Goal: Information Seeking & Learning: Learn about a topic

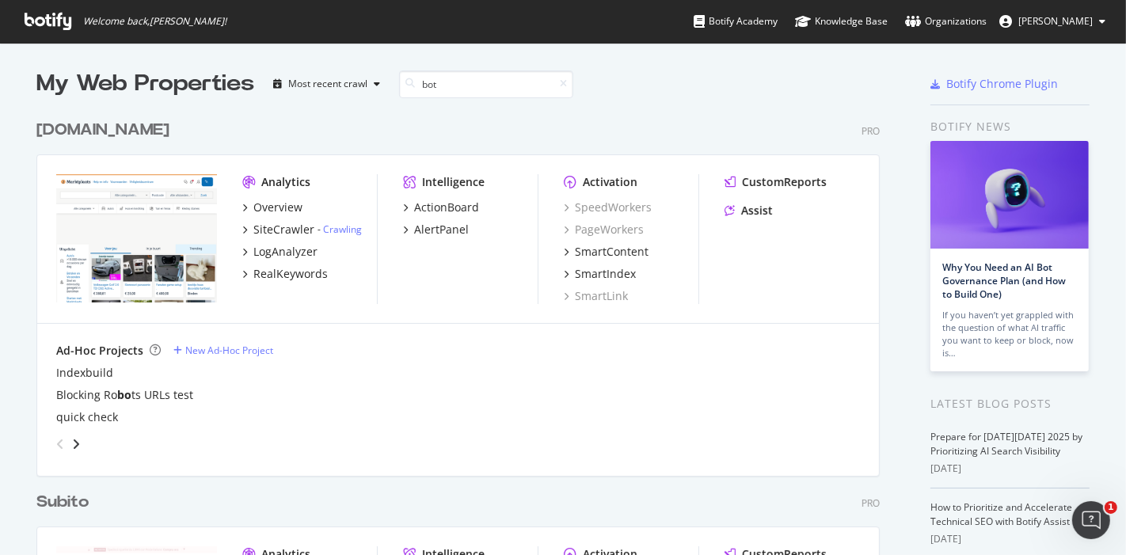
scroll to position [2744, 842]
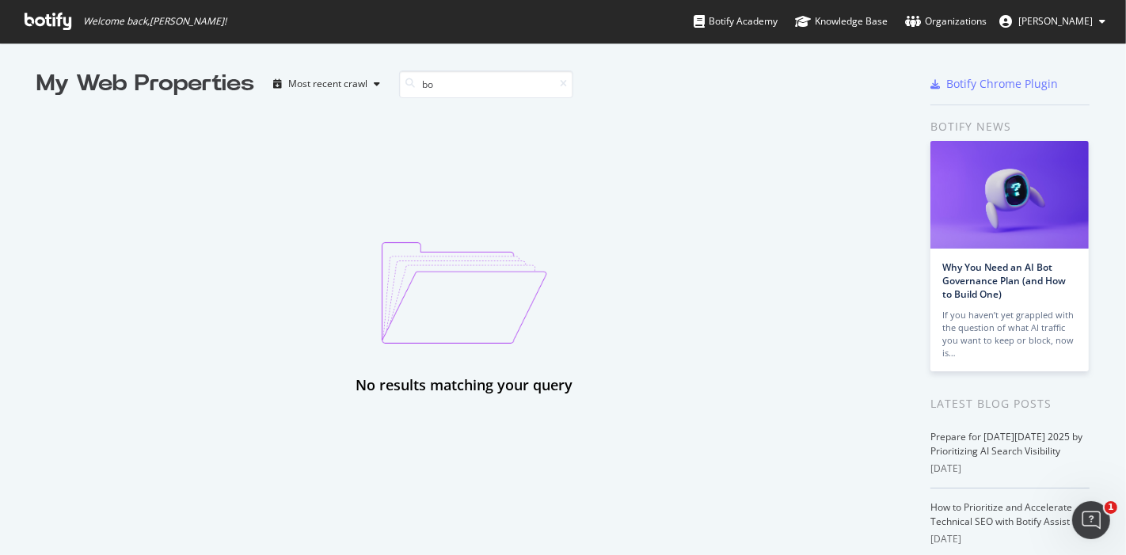
type input "b"
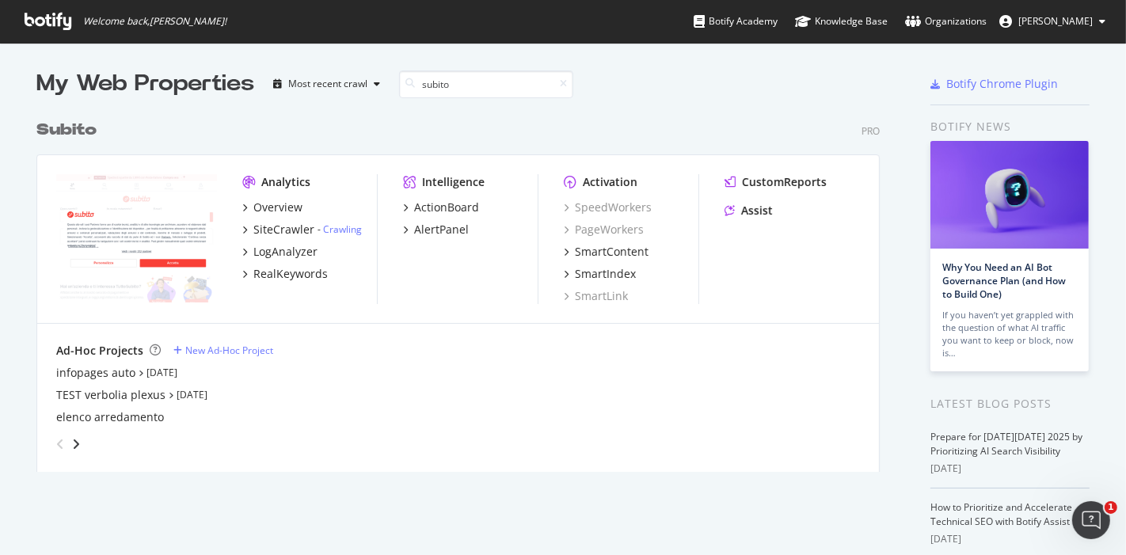
scroll to position [359, 842]
type input "subito"
click at [275, 204] on div "Overview" at bounding box center [277, 207] width 49 height 16
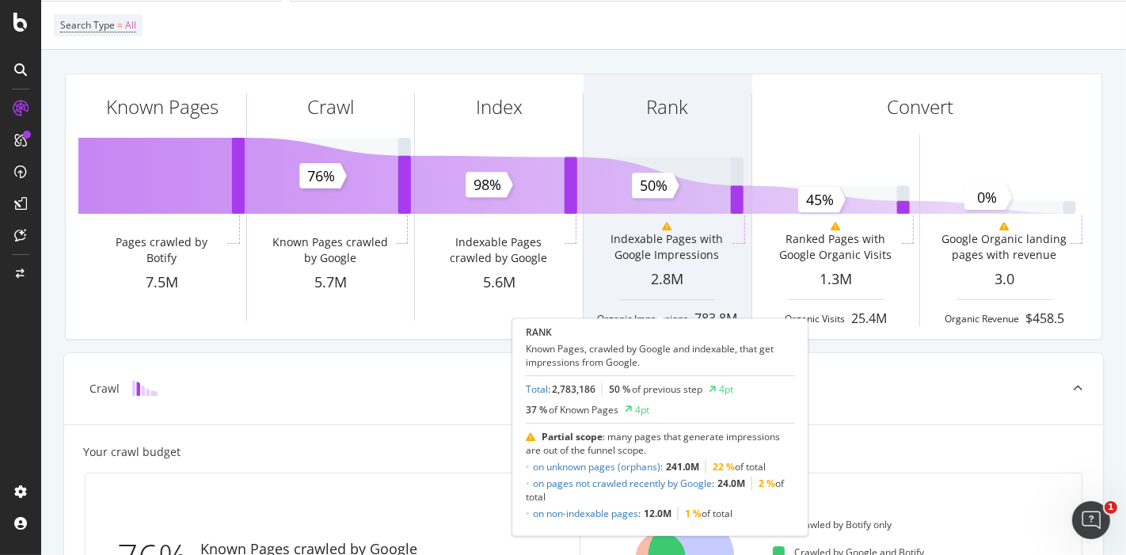
scroll to position [104, 0]
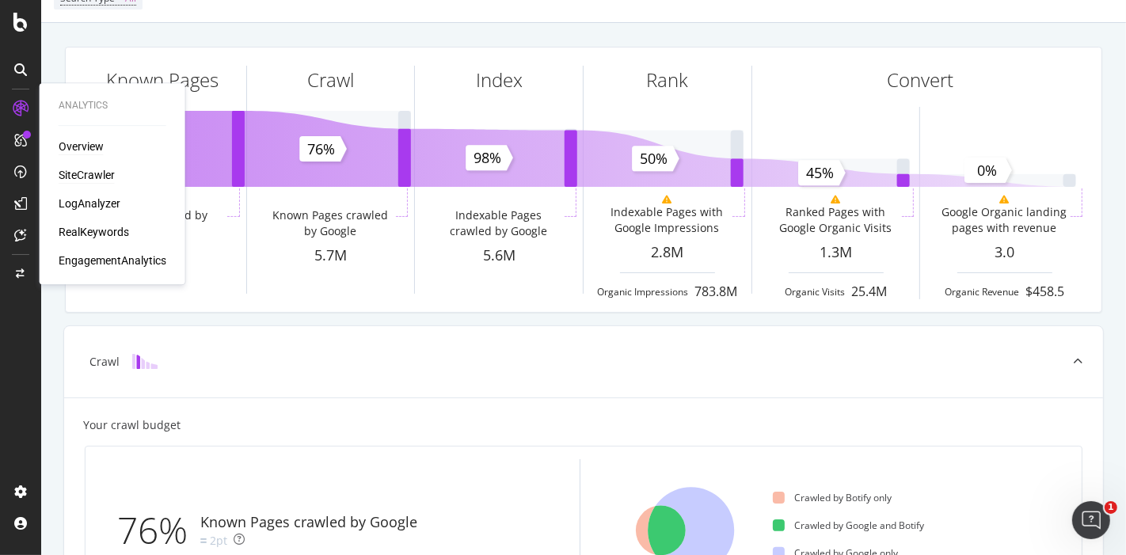
click at [96, 182] on div "SiteCrawler" at bounding box center [87, 175] width 56 height 16
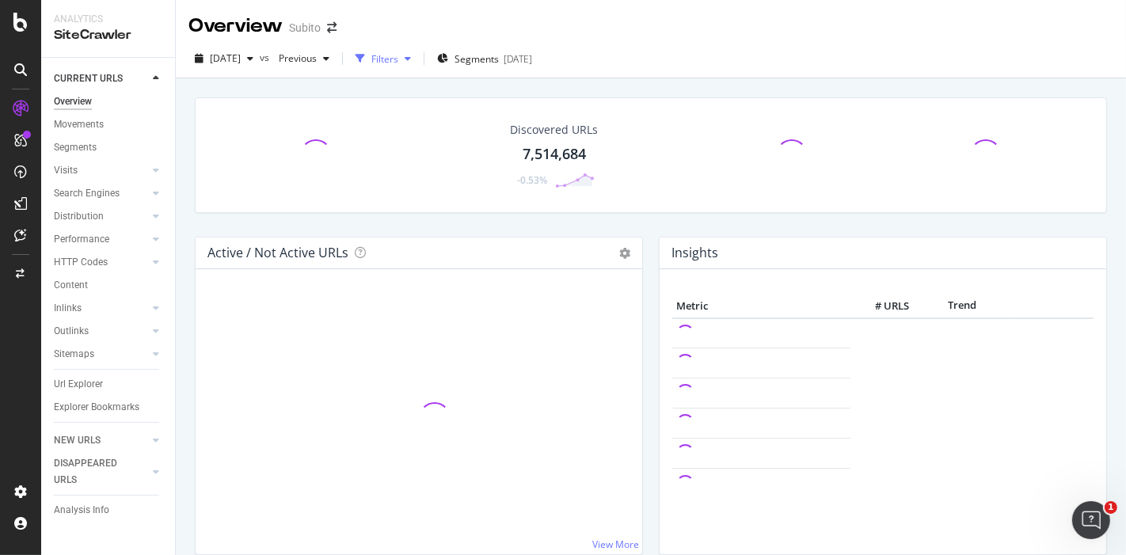
click at [417, 54] on div "button" at bounding box center [407, 58] width 19 height 9
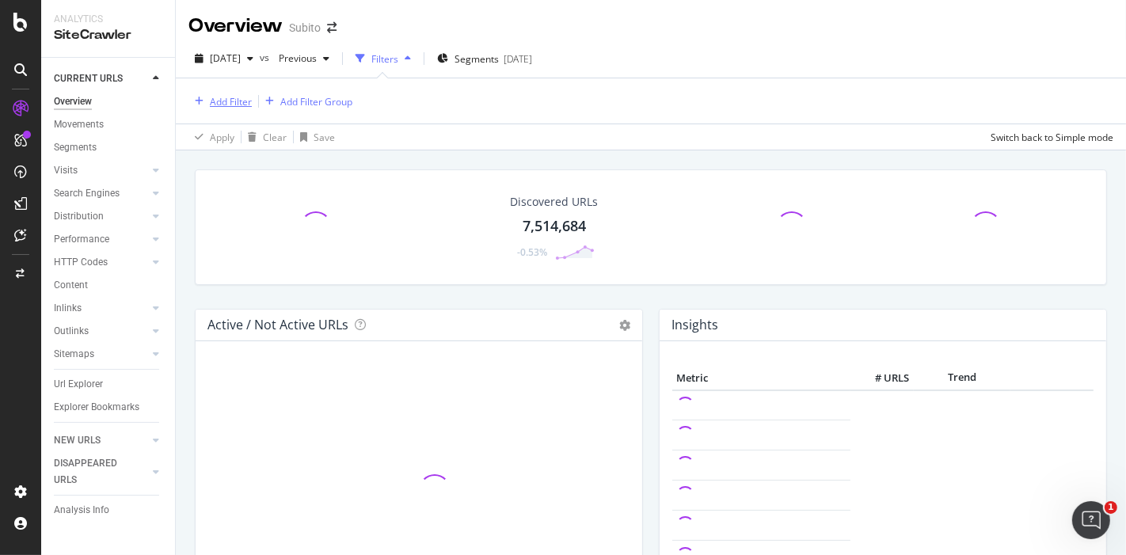
click at [217, 102] on div "Add Filter" at bounding box center [231, 101] width 42 height 13
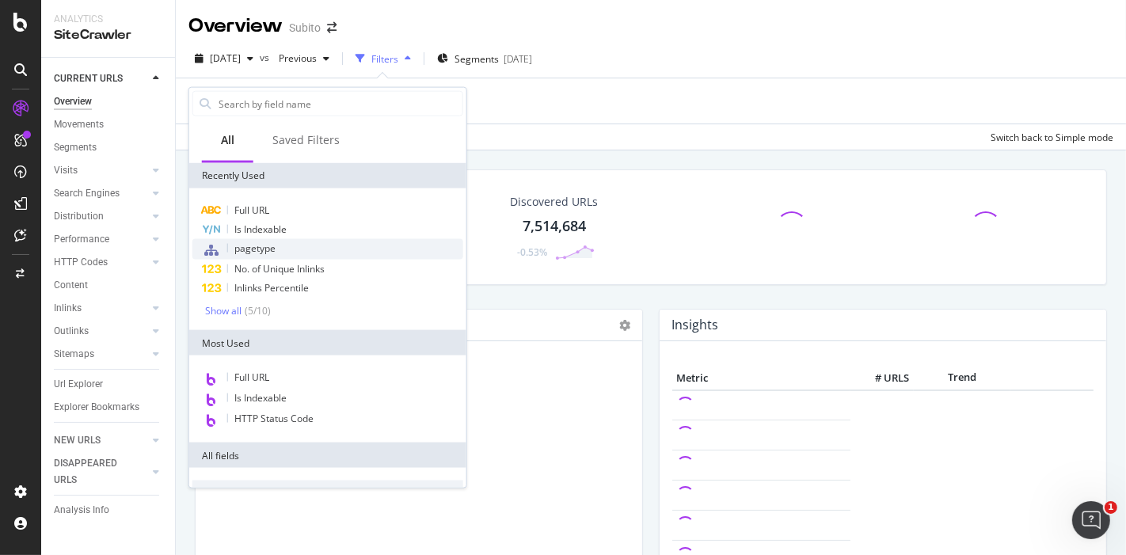
click at [275, 252] on div "pagetype" at bounding box center [327, 249] width 271 height 21
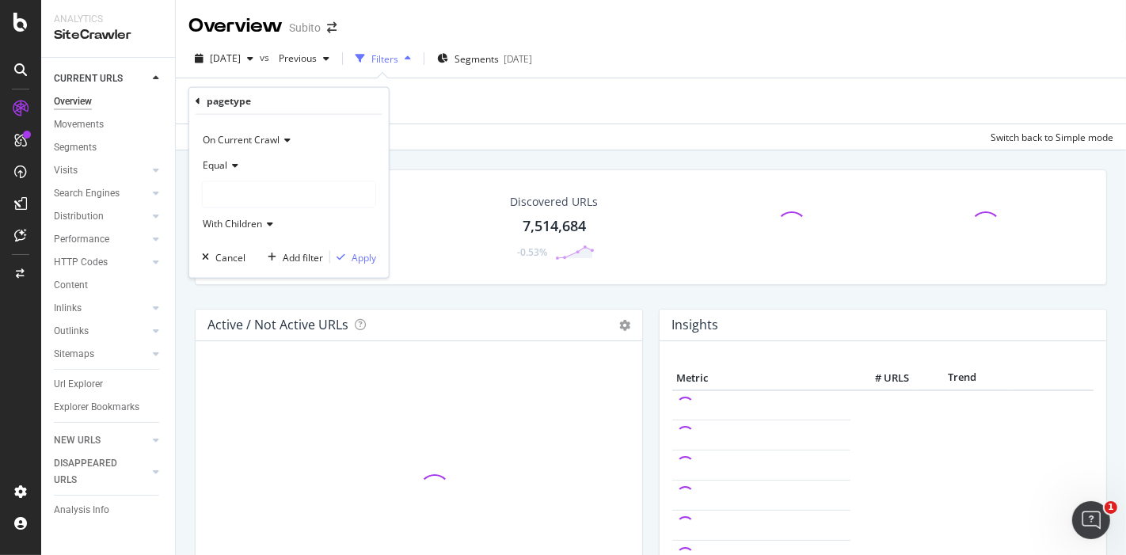
click at [226, 165] on span "Equal" at bounding box center [215, 164] width 25 height 13
click at [270, 177] on div "Equal Not Equal" at bounding box center [290, 208] width 177 height 62
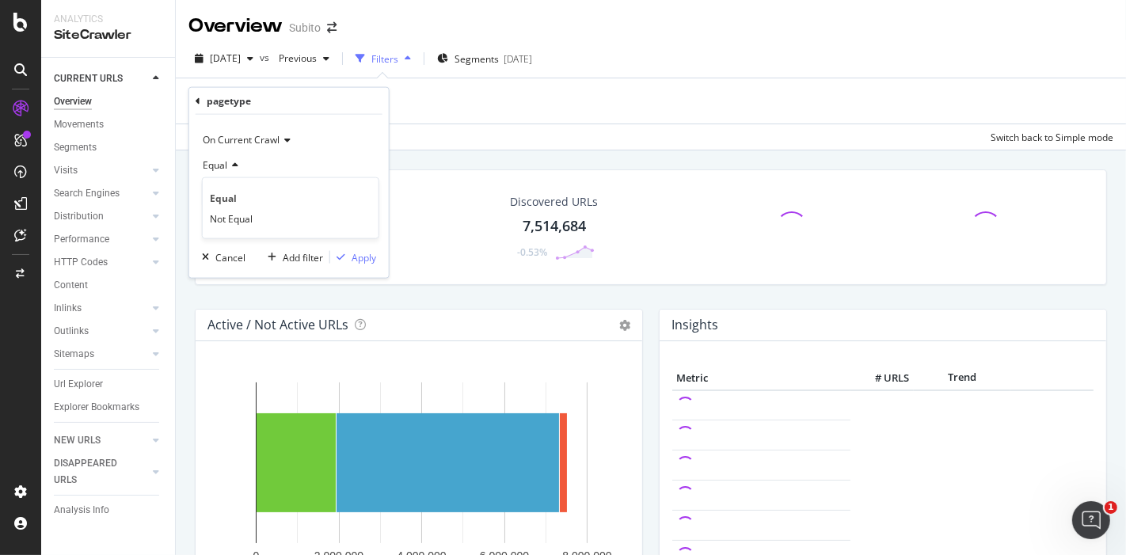
click at [273, 172] on div "Equal" at bounding box center [289, 165] width 174 height 25
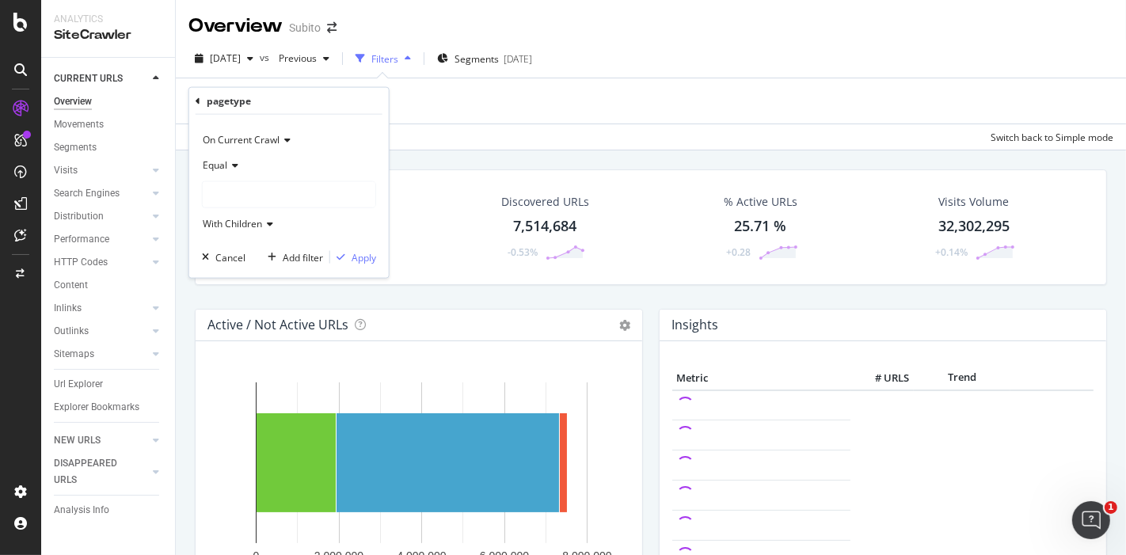
click at [238, 195] on div at bounding box center [289, 194] width 173 height 25
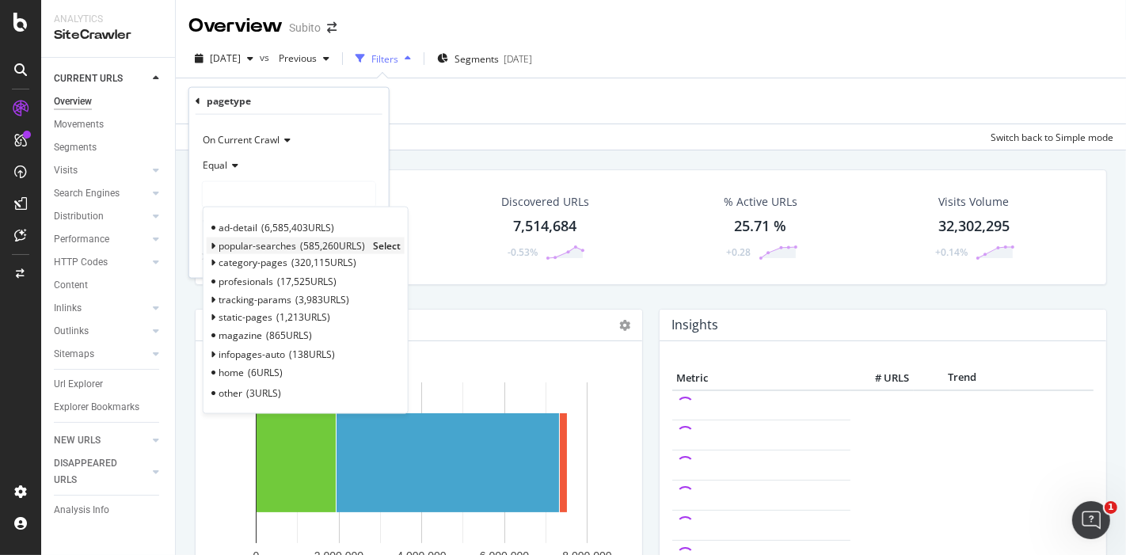
click at [382, 241] on span "Select" at bounding box center [387, 245] width 28 height 13
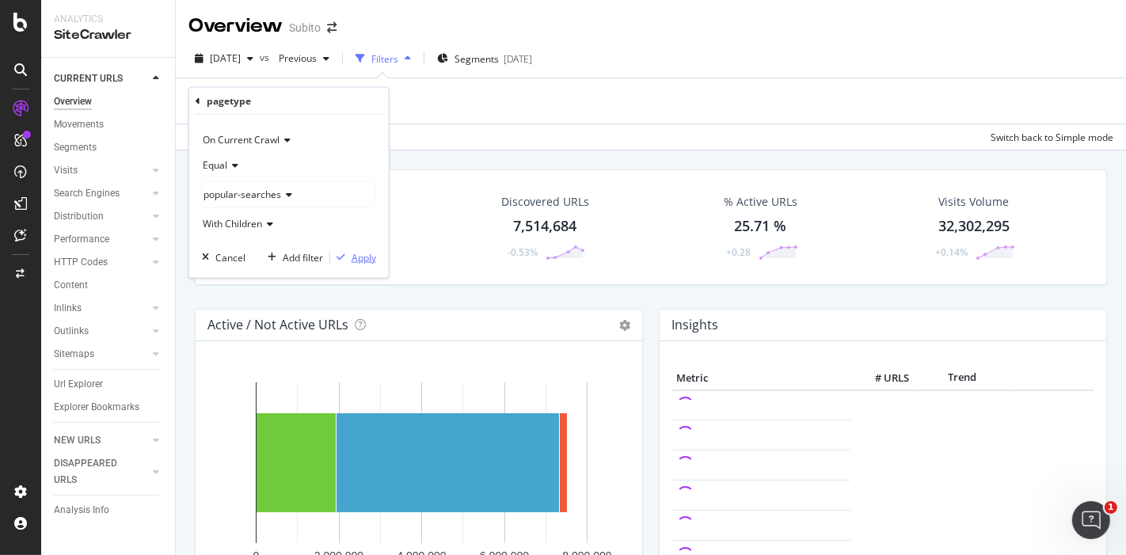
click at [352, 256] on div "Apply" at bounding box center [363, 256] width 25 height 13
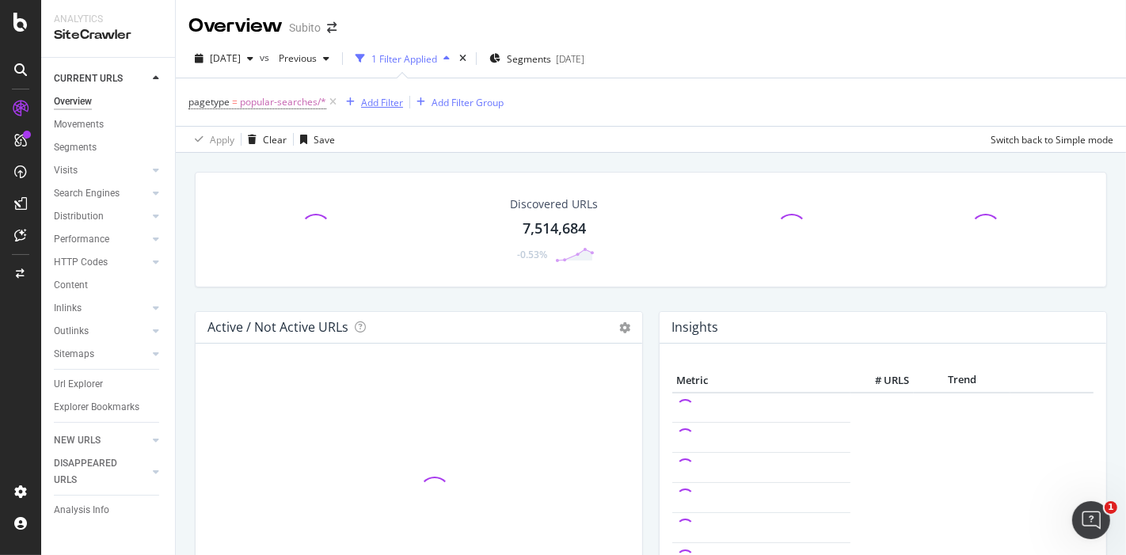
click at [381, 103] on div "Add Filter" at bounding box center [382, 102] width 42 height 13
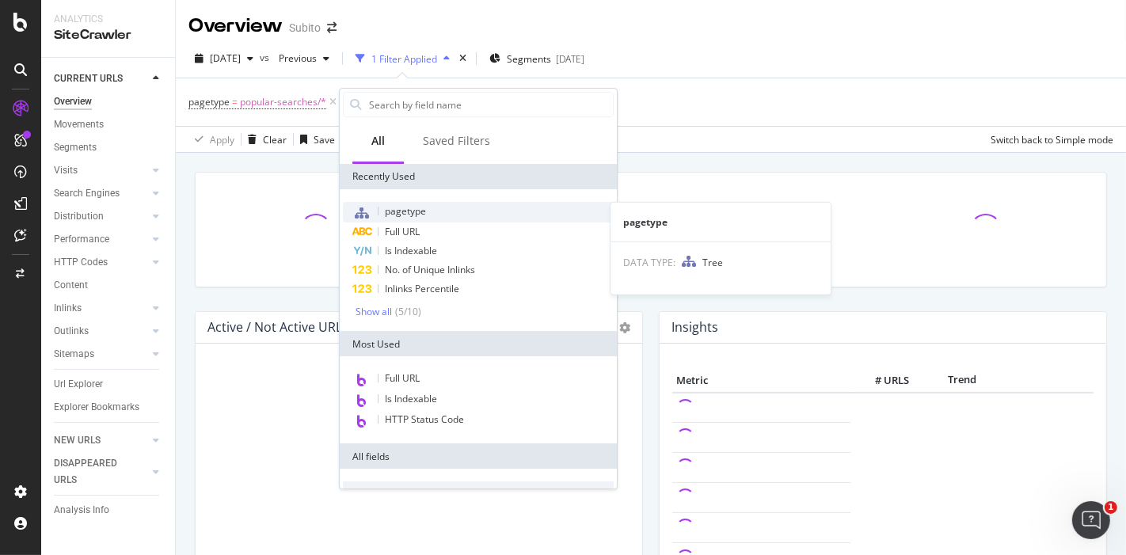
click at [416, 209] on span "pagetype" at bounding box center [405, 210] width 41 height 13
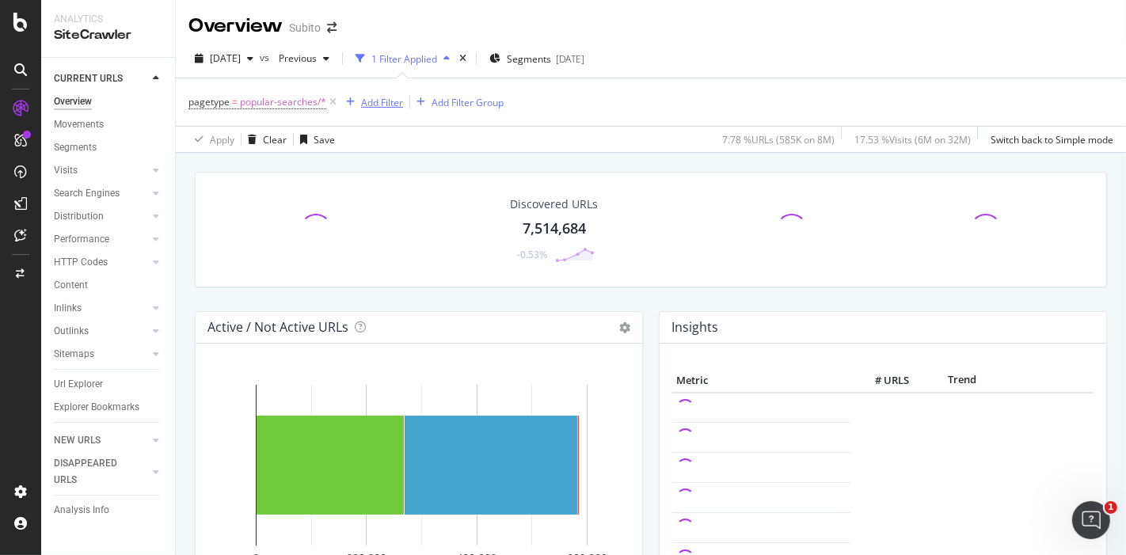
click at [370, 101] on div "Add Filter" at bounding box center [382, 102] width 42 height 13
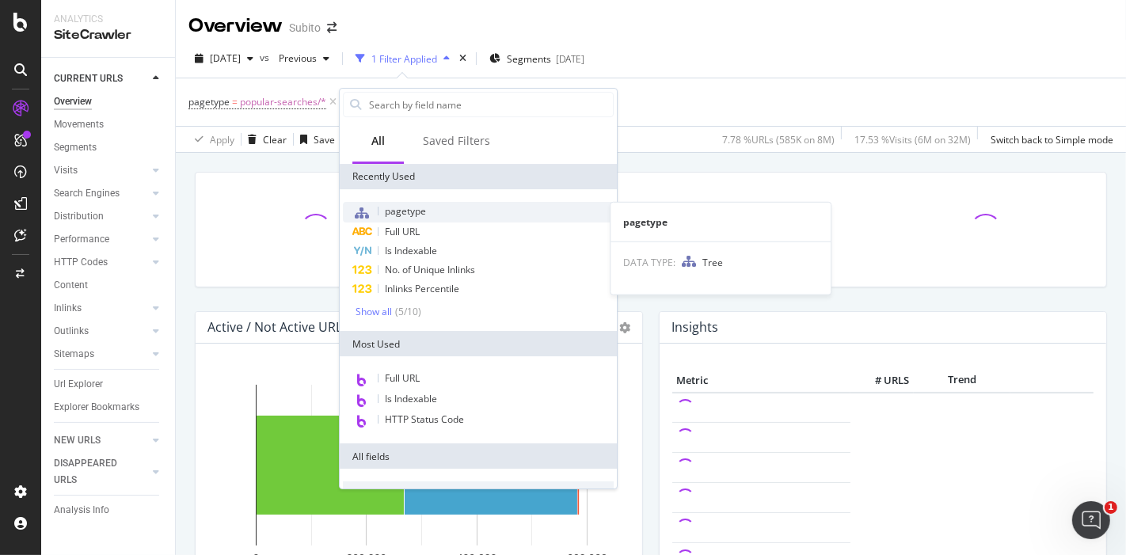
click at [414, 211] on span "pagetype" at bounding box center [405, 210] width 41 height 13
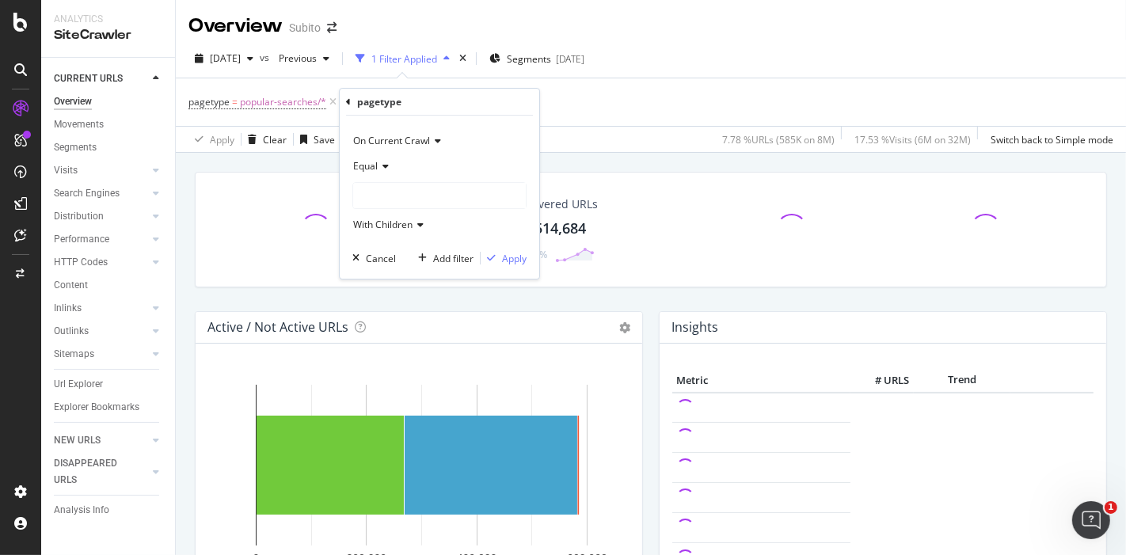
click at [401, 198] on div at bounding box center [439, 195] width 173 height 25
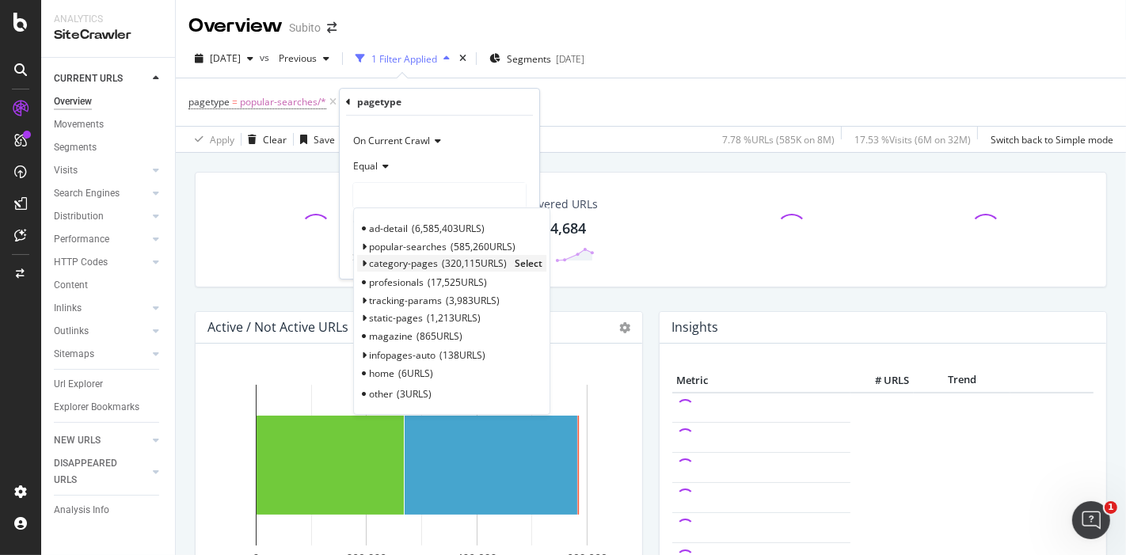
click at [422, 258] on span "category-pages" at bounding box center [403, 262] width 69 height 13
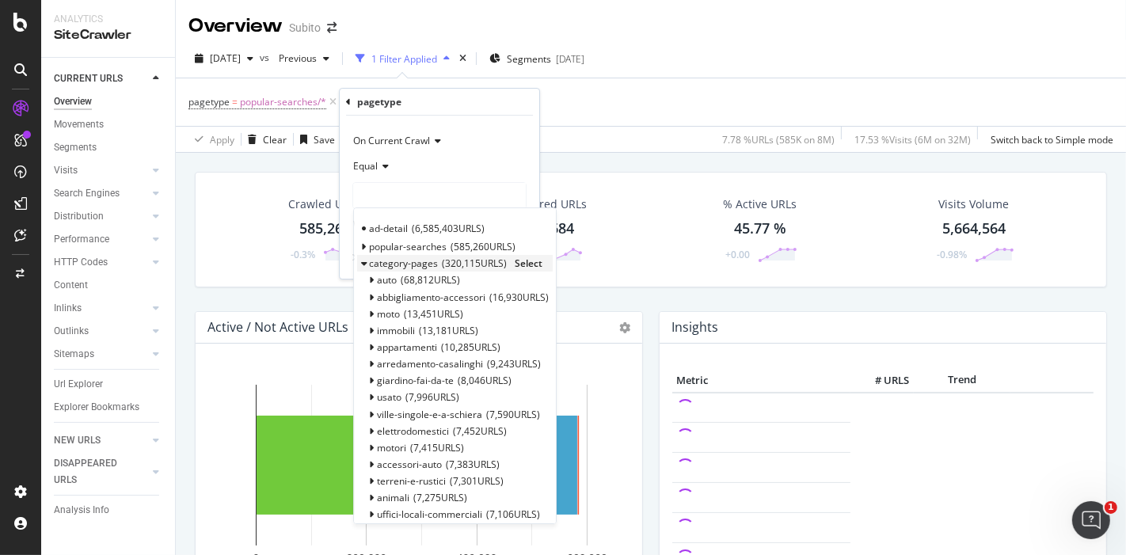
click at [369, 263] on span "category-pages" at bounding box center [403, 262] width 69 height 13
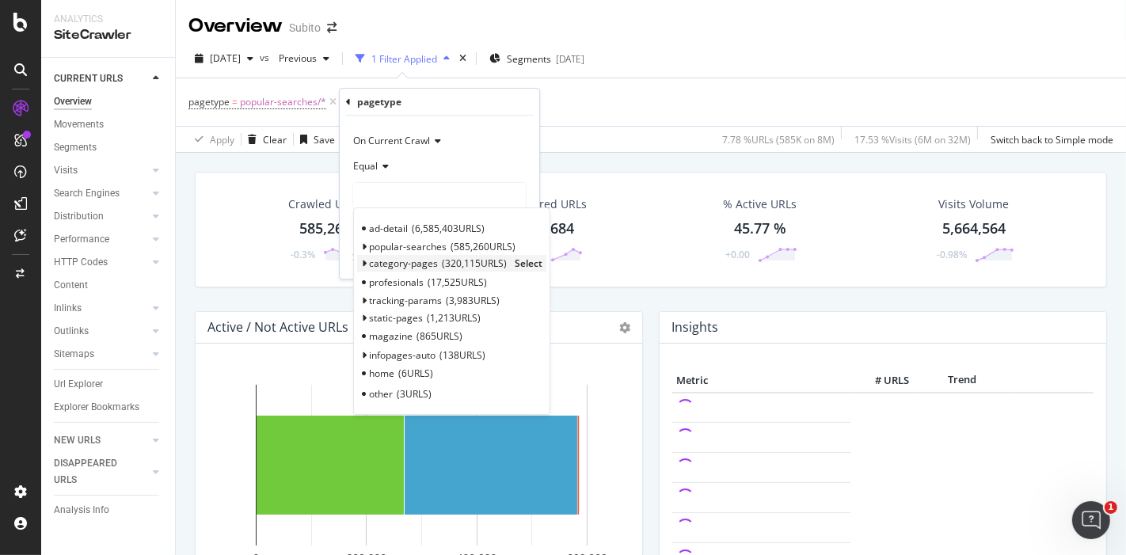
click at [524, 261] on span "Select" at bounding box center [528, 262] width 28 height 13
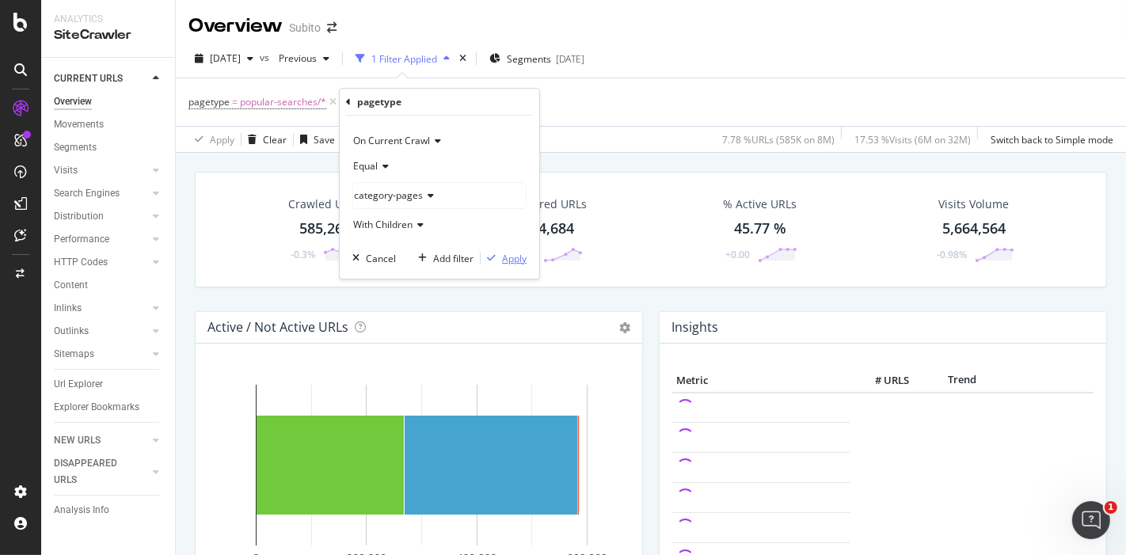
click at [511, 258] on div "Apply" at bounding box center [514, 258] width 25 height 13
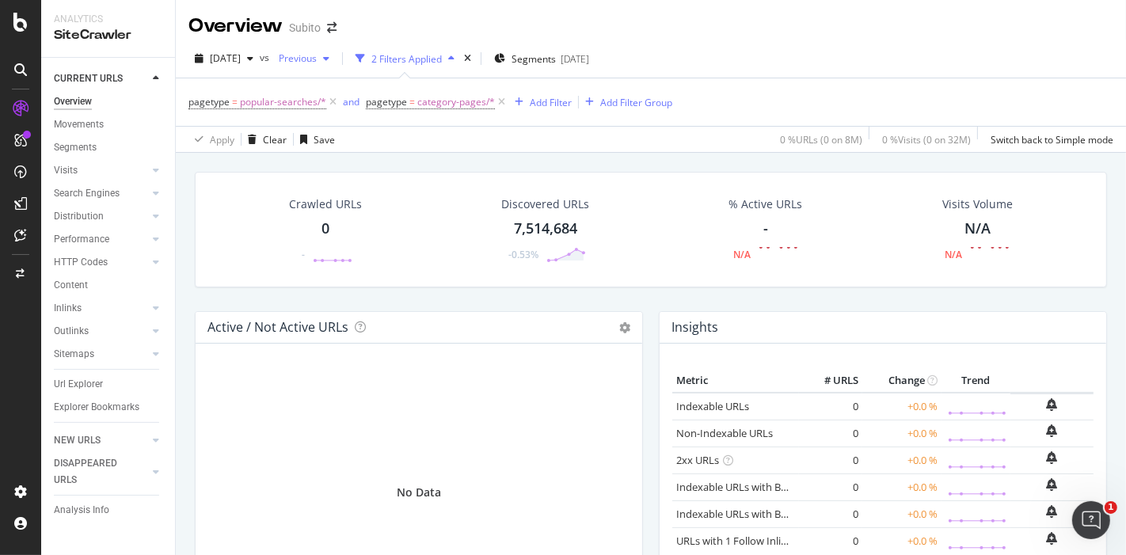
click at [317, 55] on span "Previous" at bounding box center [294, 57] width 44 height 13
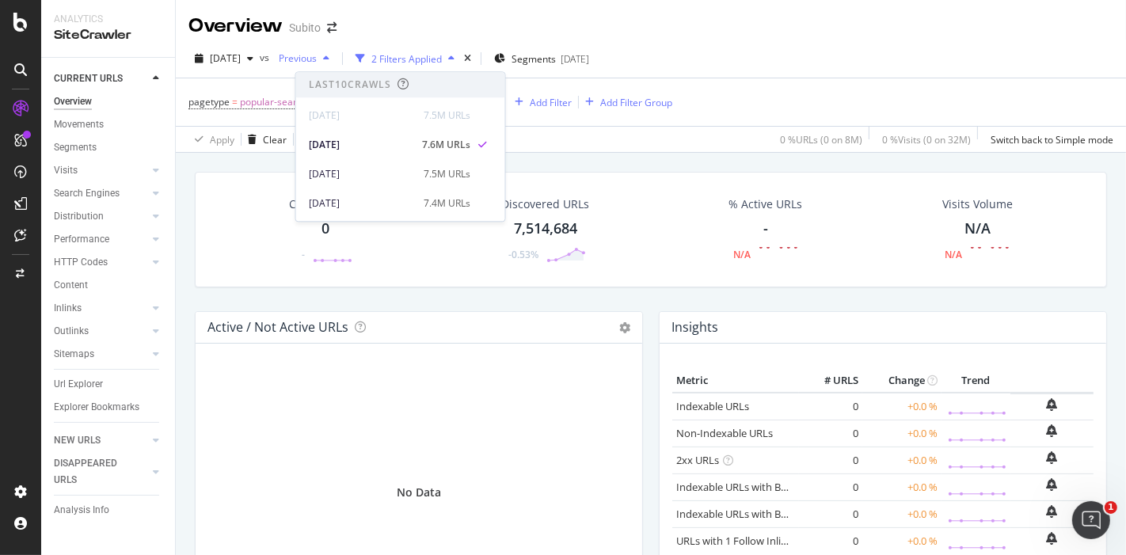
click at [317, 55] on span "Previous" at bounding box center [294, 57] width 44 height 13
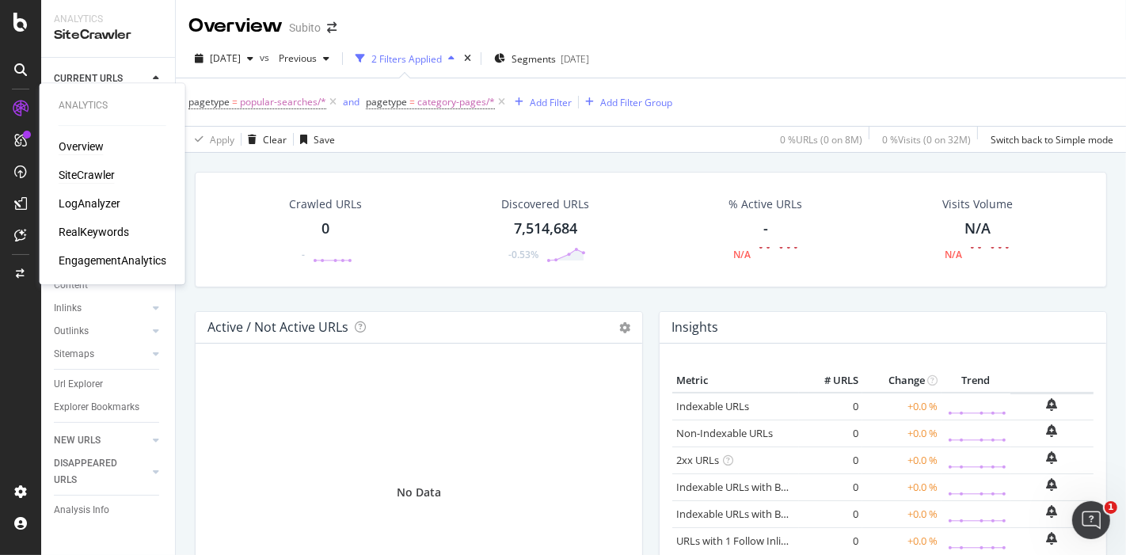
click at [93, 152] on div "Overview" at bounding box center [81, 147] width 45 height 16
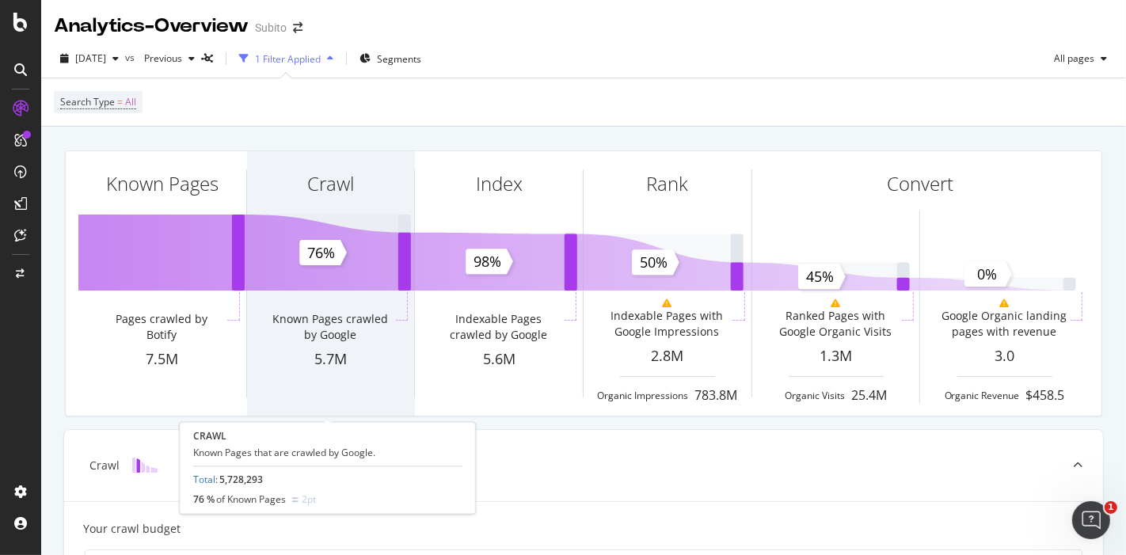
click at [296, 293] on div "Known Pages crawled by Google" at bounding box center [331, 320] width 168 height 57
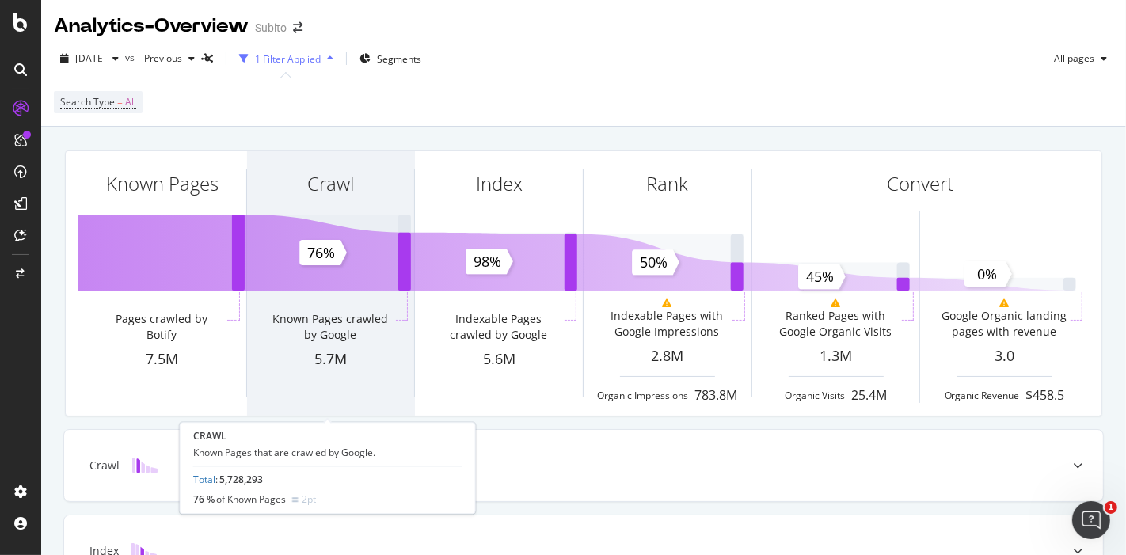
click at [313, 326] on div "Known Pages crawled by Google" at bounding box center [330, 327] width 125 height 32
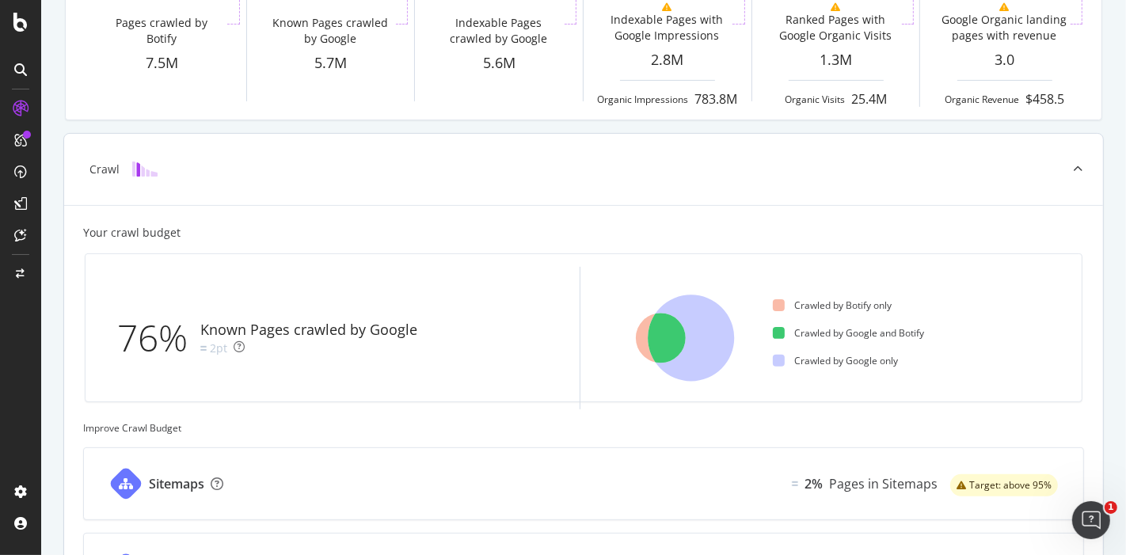
scroll to position [279, 0]
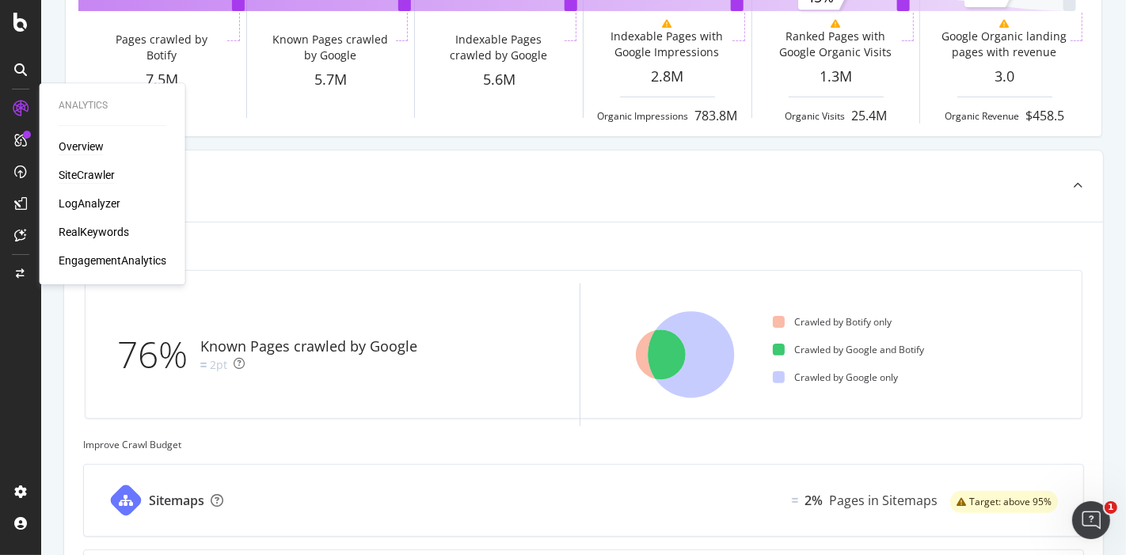
click at [101, 180] on div "SiteCrawler" at bounding box center [87, 175] width 56 height 16
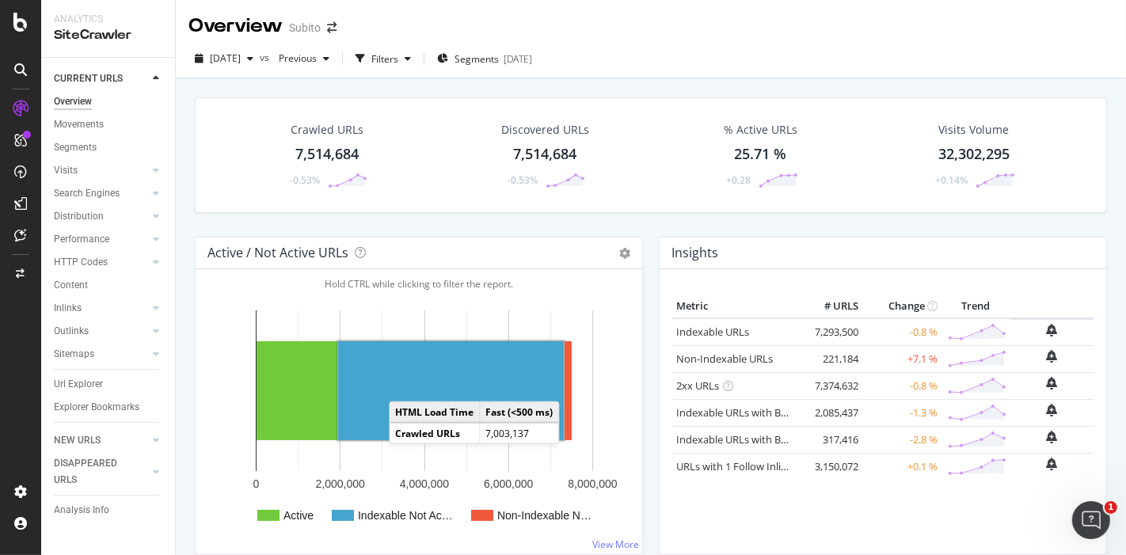
click at [445, 372] on rect "A chart." at bounding box center [451, 390] width 226 height 99
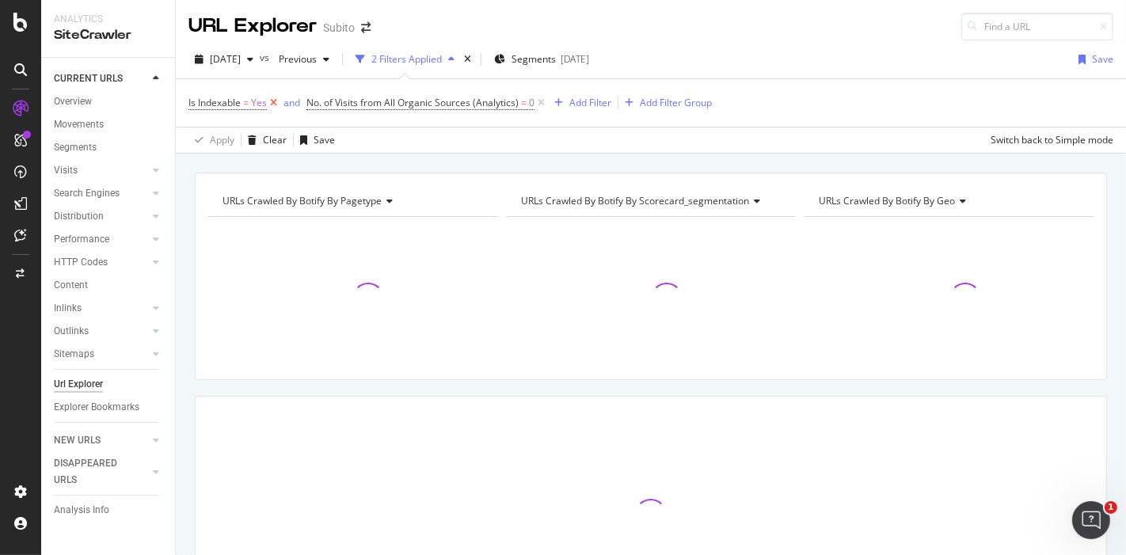
click at [272, 102] on icon at bounding box center [273, 103] width 13 height 16
click at [424, 99] on icon at bounding box center [422, 103] width 13 height 16
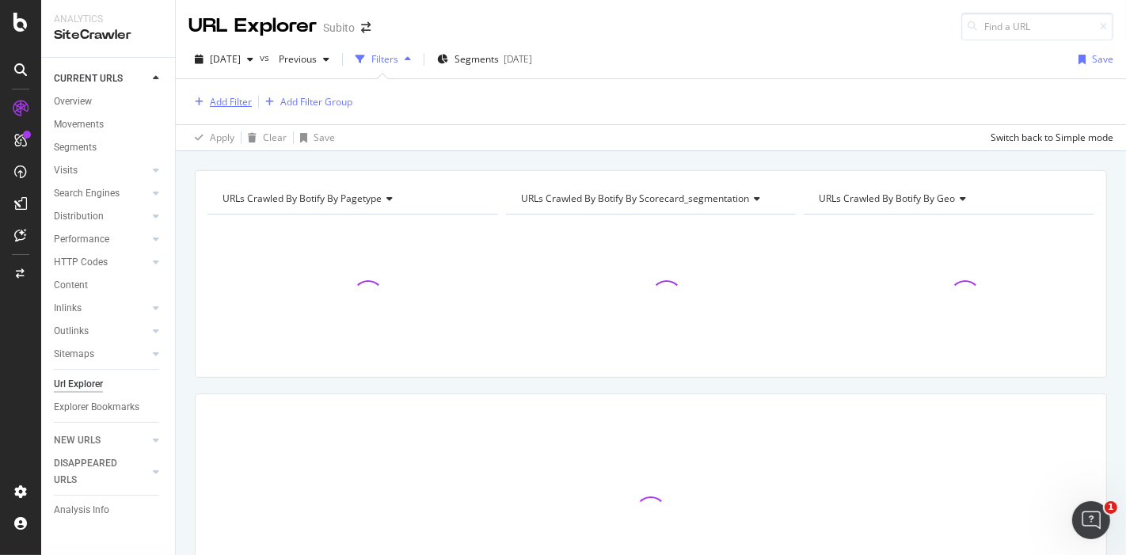
click at [229, 96] on div "Add Filter" at bounding box center [231, 101] width 42 height 13
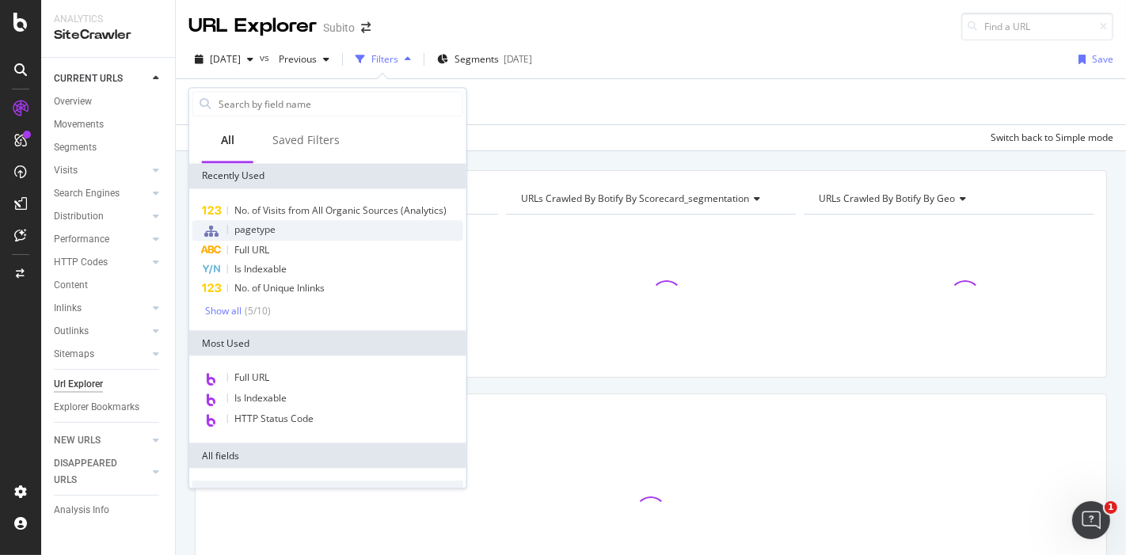
click at [281, 224] on div "pagetype" at bounding box center [327, 230] width 271 height 21
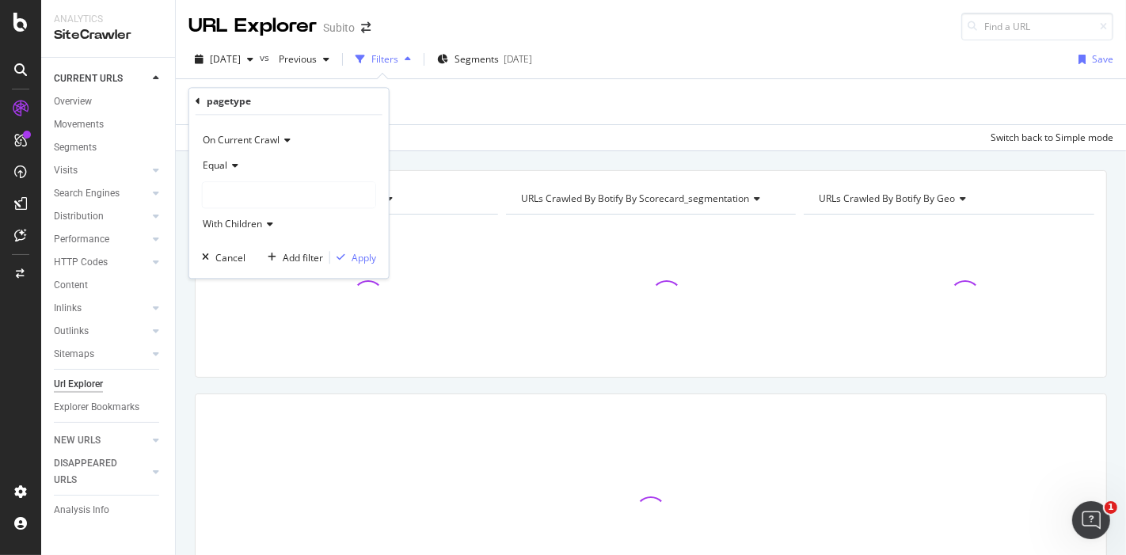
click at [290, 195] on div at bounding box center [289, 195] width 173 height 25
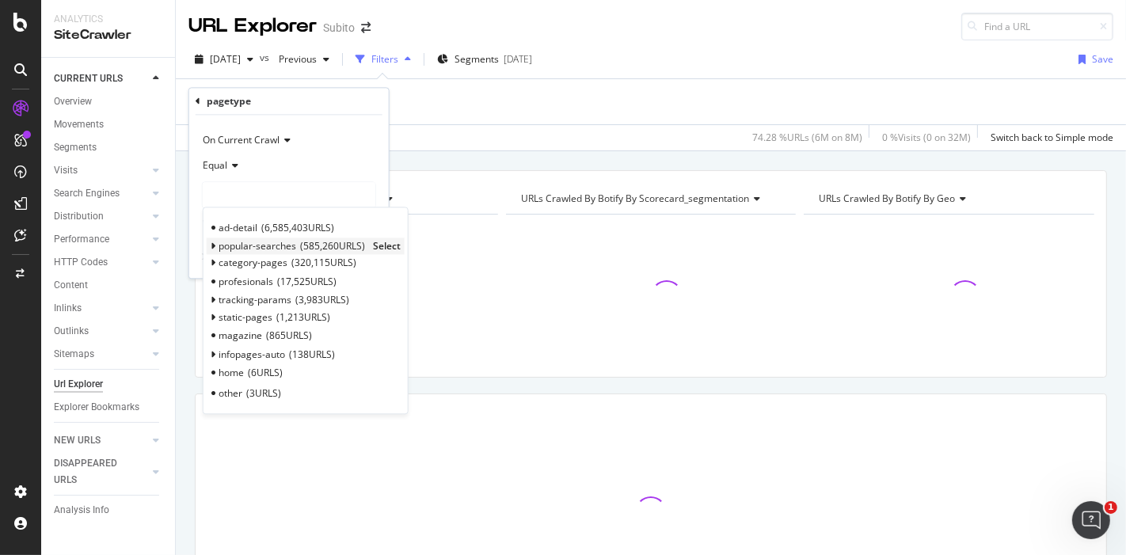
click at [373, 241] on span "Select" at bounding box center [387, 246] width 28 height 13
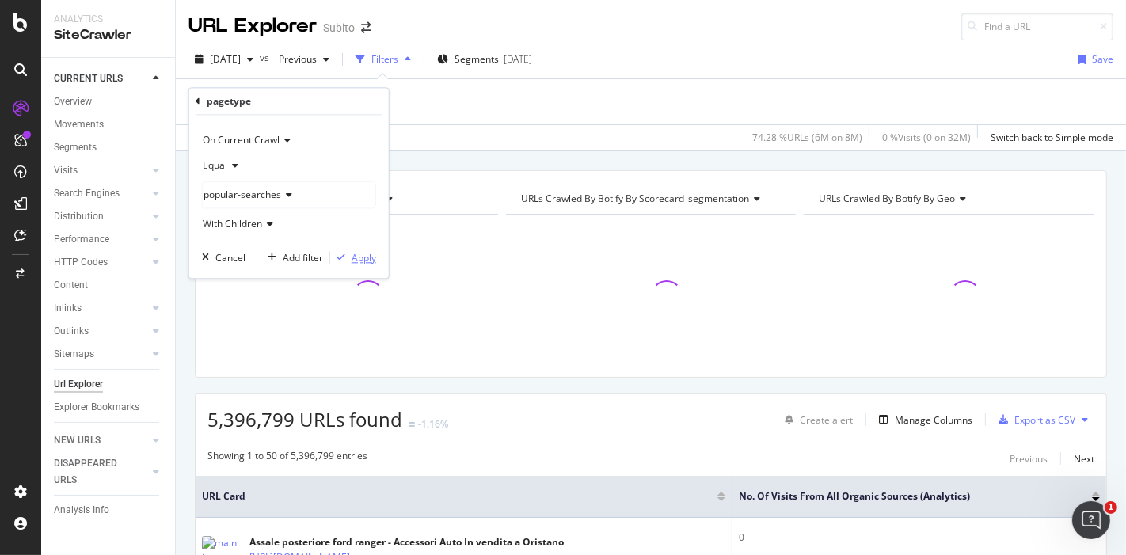
click at [371, 255] on div "Apply" at bounding box center [363, 257] width 25 height 13
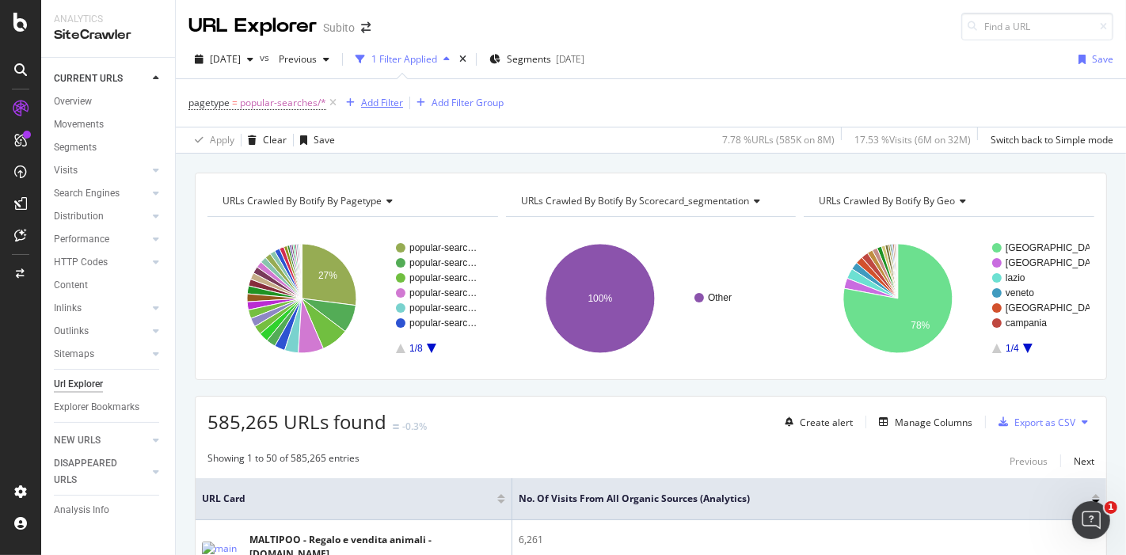
click at [369, 103] on div "Add Filter" at bounding box center [382, 102] width 42 height 13
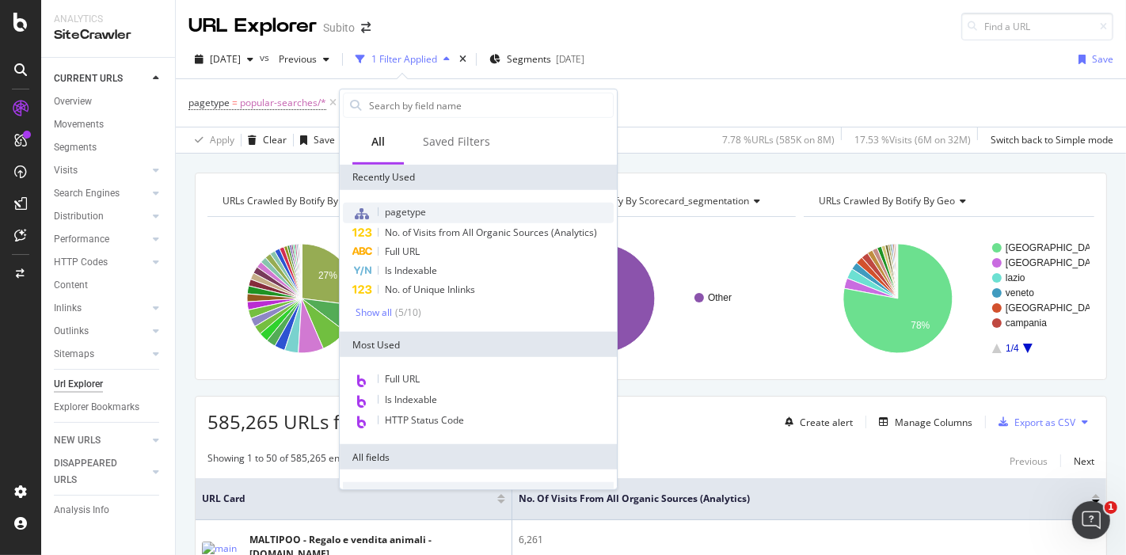
click at [452, 218] on div "pagetype" at bounding box center [478, 213] width 271 height 21
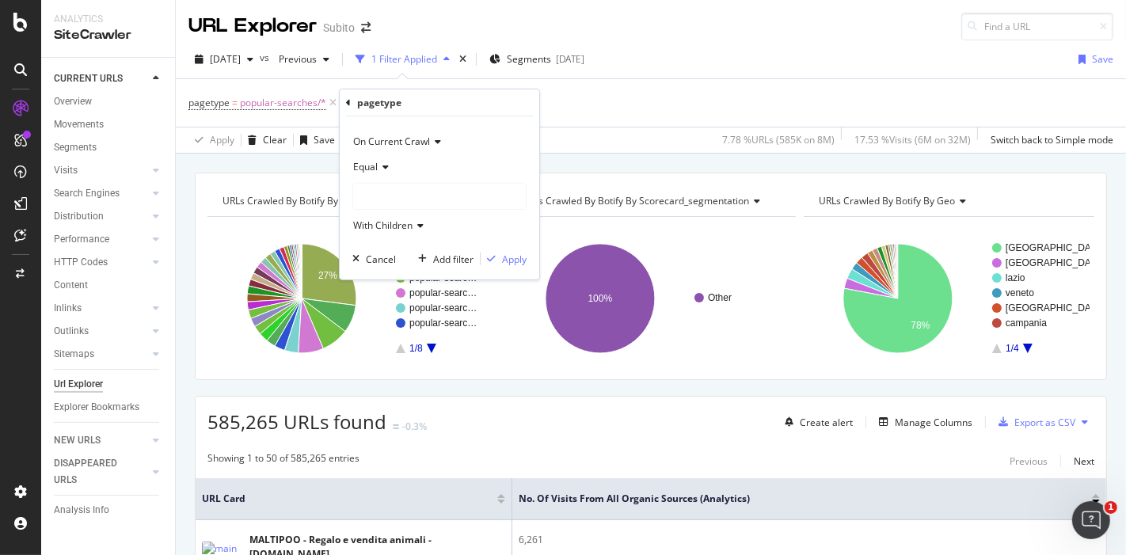
click at [463, 194] on div at bounding box center [439, 196] width 173 height 25
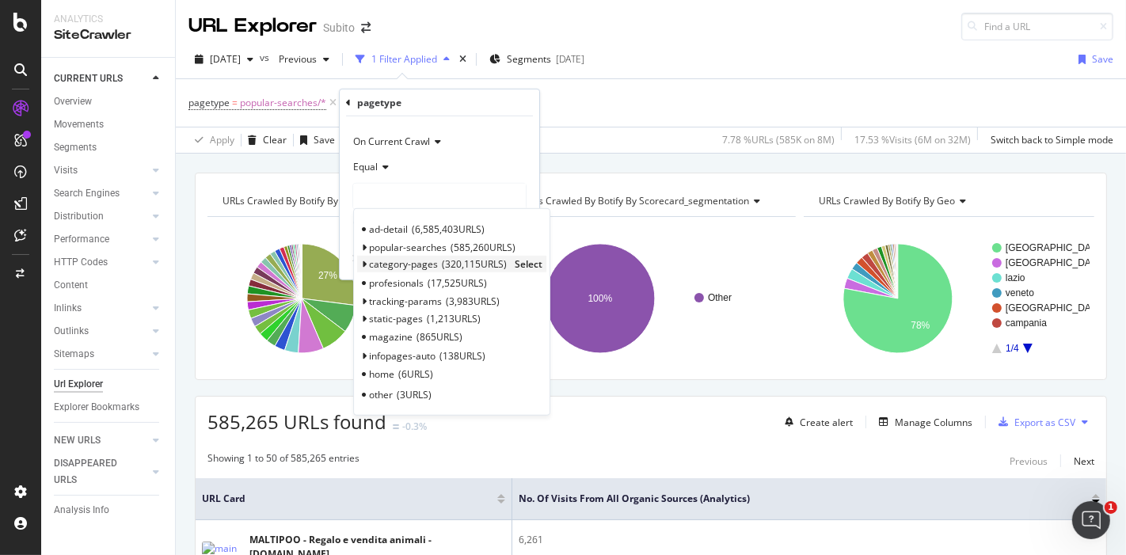
click at [523, 261] on span "Select" at bounding box center [528, 263] width 28 height 13
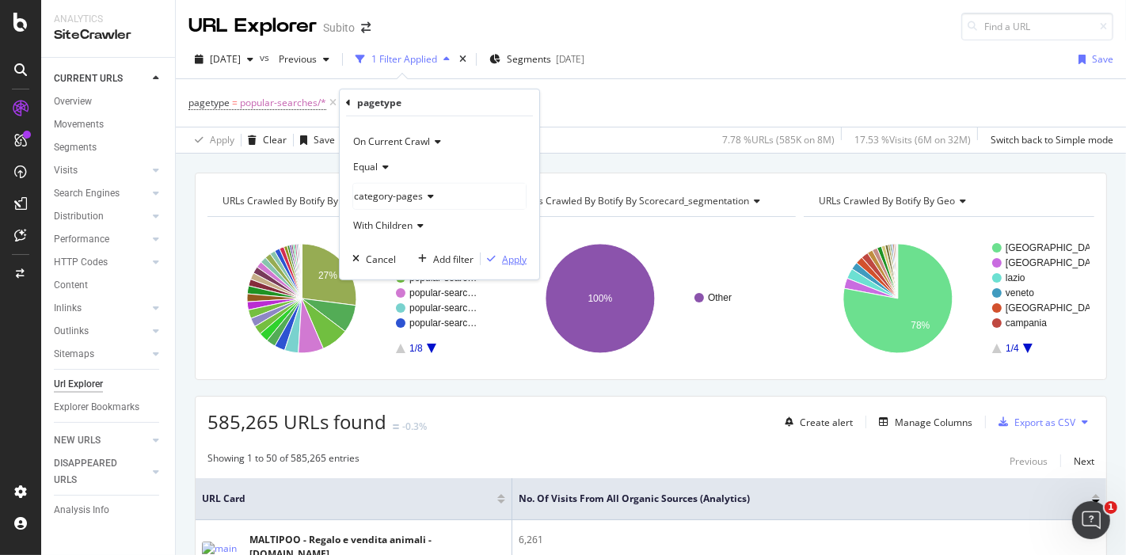
click at [515, 257] on div "Apply" at bounding box center [514, 258] width 25 height 13
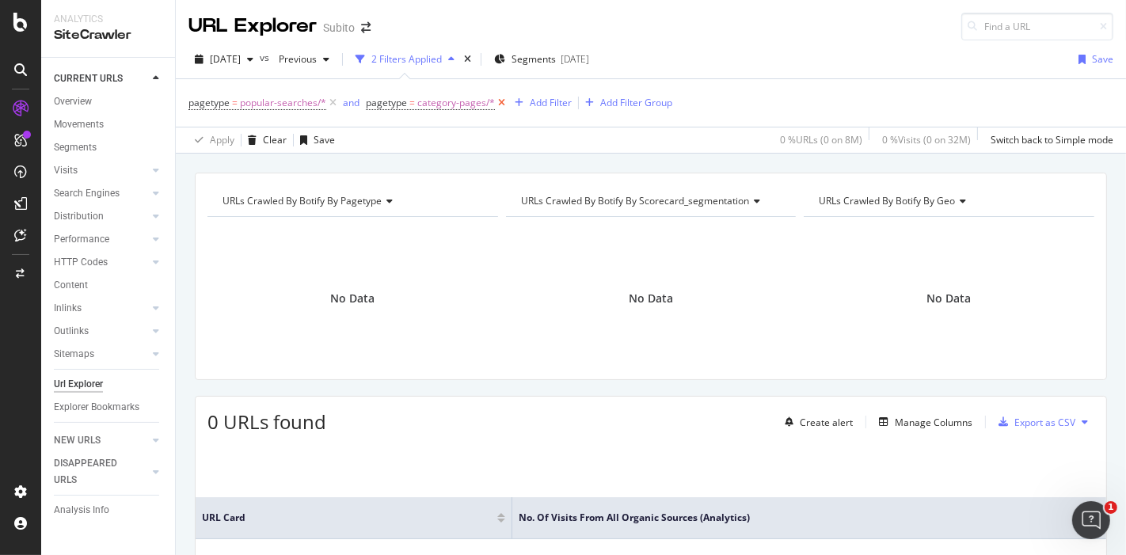
click at [499, 104] on icon at bounding box center [501, 103] width 13 height 16
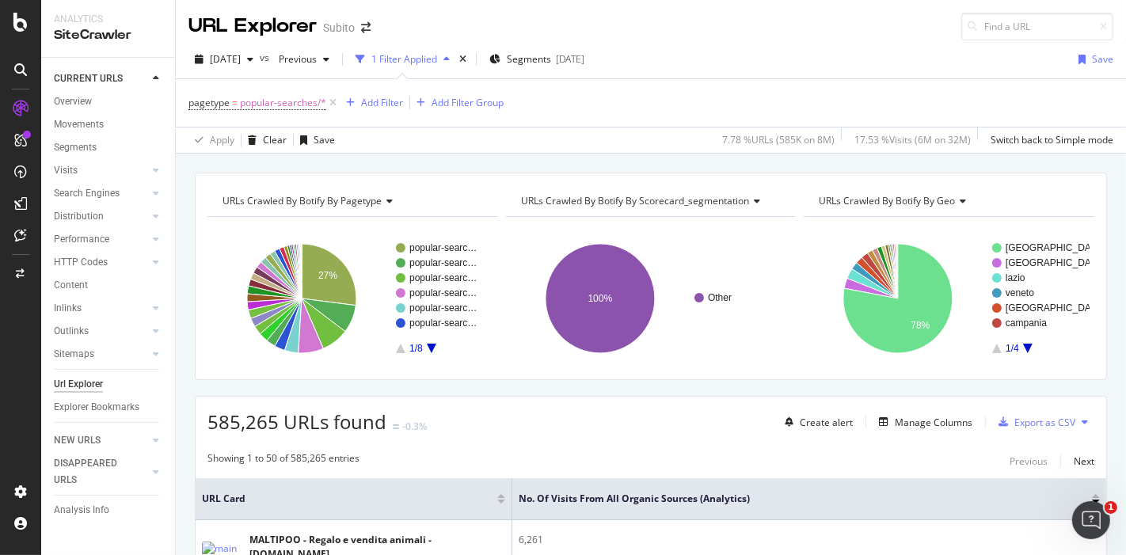
drag, startPoint x: 988, startPoint y: 0, endPoint x: 997, endPoint y: 9, distance: 13.4
click at [997, 9] on div "URL Explorer Subito" at bounding box center [651, 20] width 950 height 40
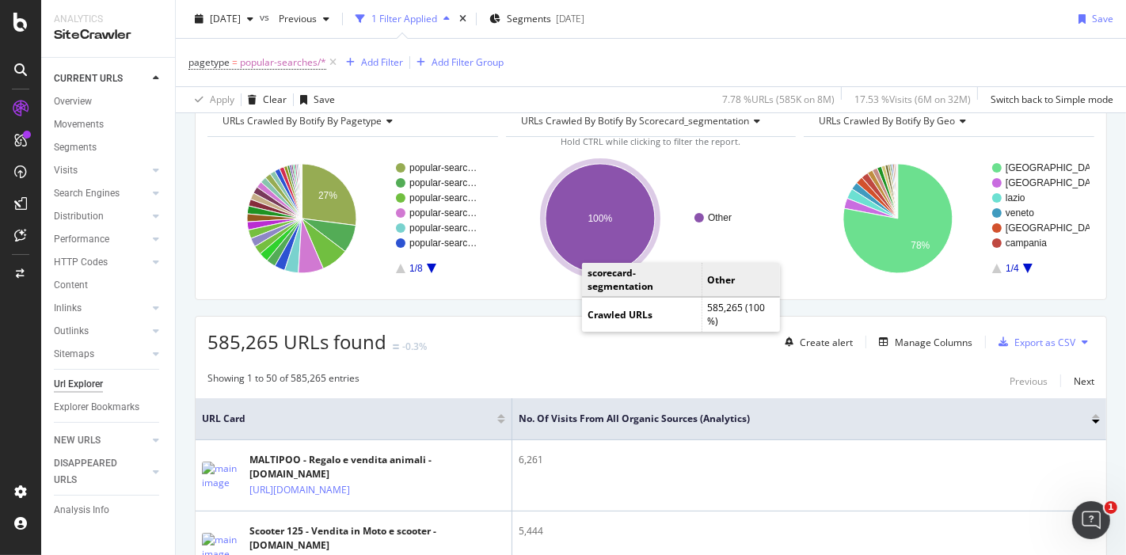
scroll to position [176, 0]
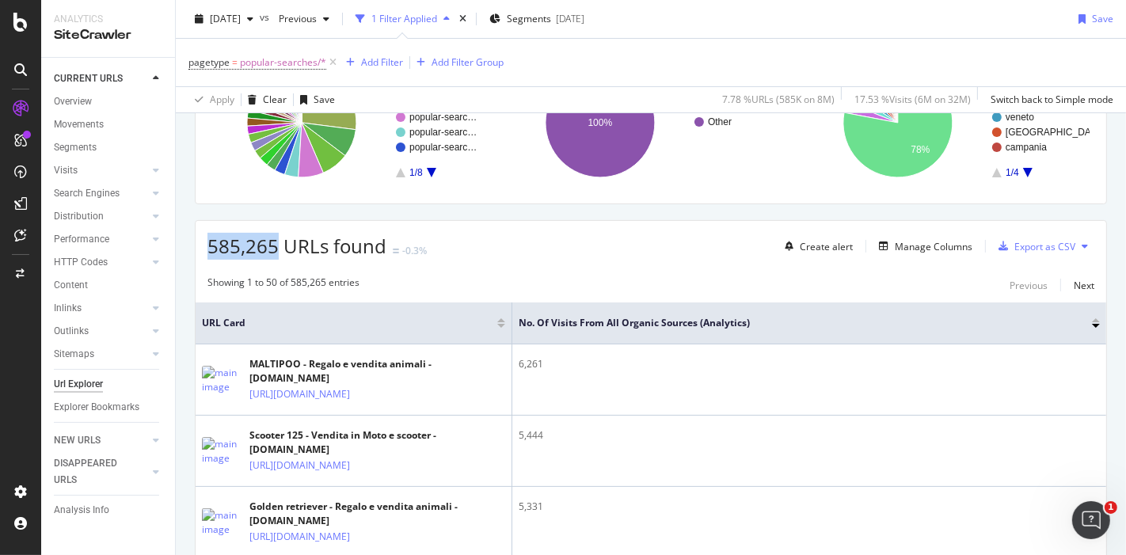
drag, startPoint x: 195, startPoint y: 247, endPoint x: 276, endPoint y: 246, distance: 81.5
click at [276, 246] on div "585,265 URLs found -0.3% Create alert Manage Columns Export as CSV" at bounding box center [651, 240] width 910 height 39
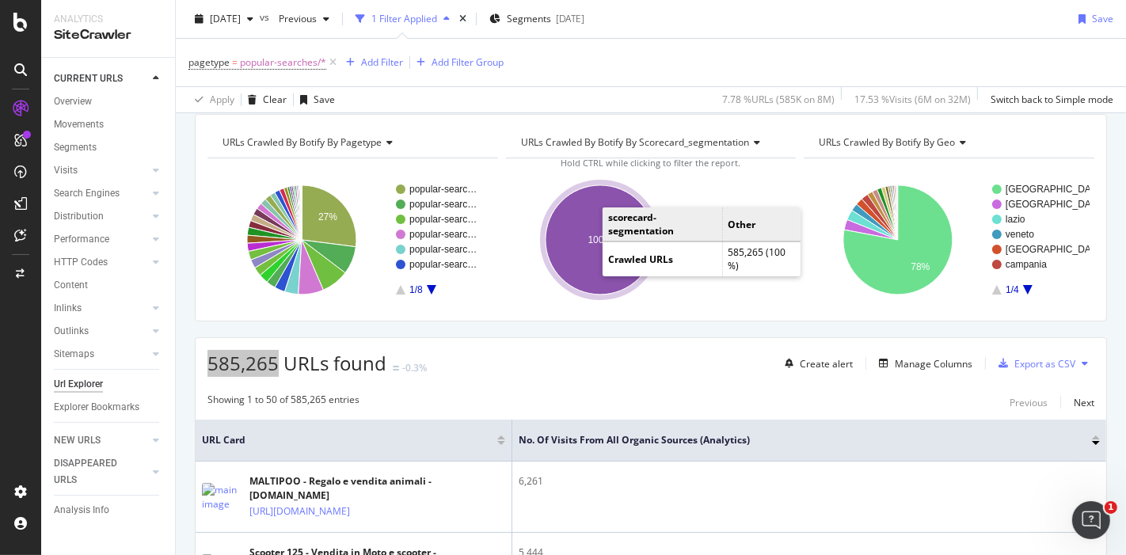
scroll to position [0, 0]
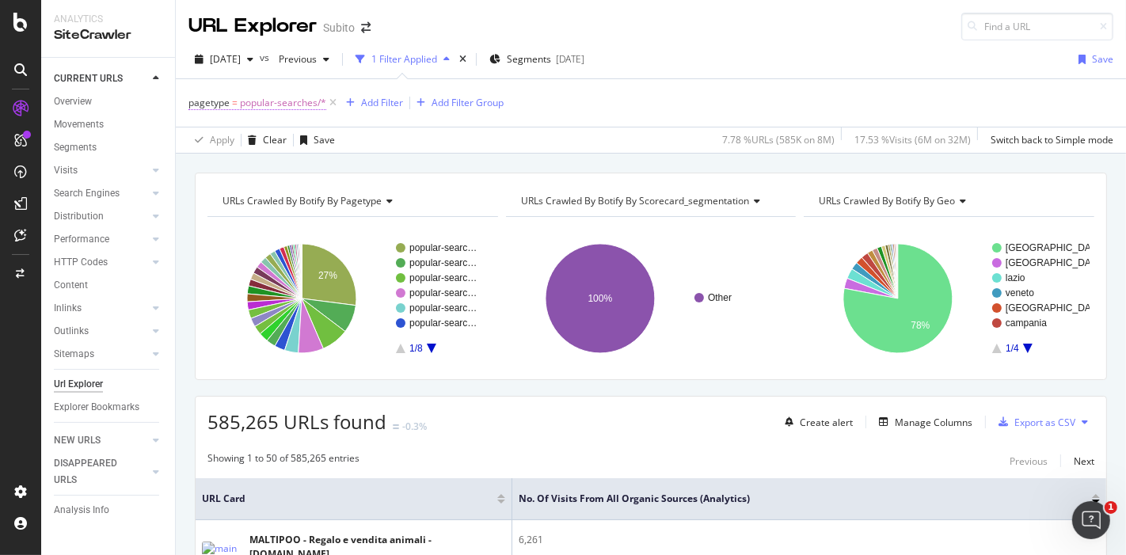
click at [289, 98] on span "popular-searches/*" at bounding box center [283, 103] width 86 height 22
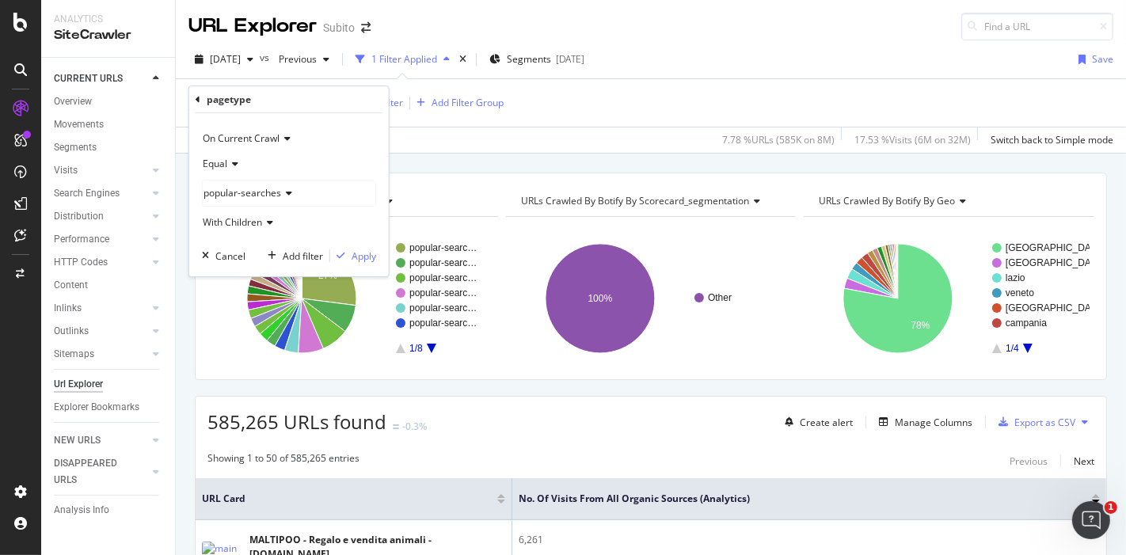
click at [255, 192] on span "popular-searches" at bounding box center [242, 192] width 78 height 13
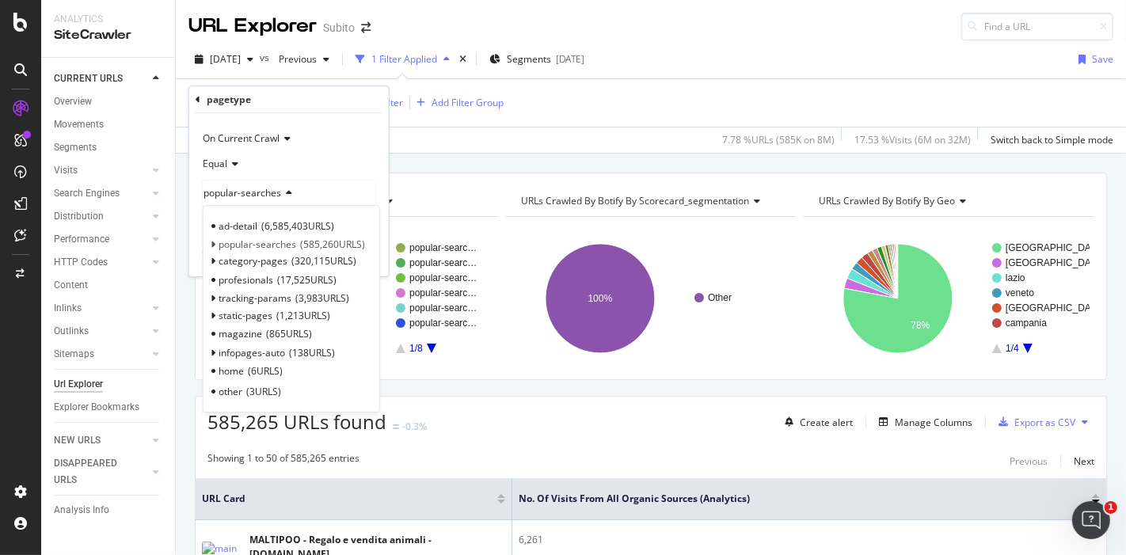
click at [269, 195] on span "popular-searches" at bounding box center [242, 192] width 78 height 13
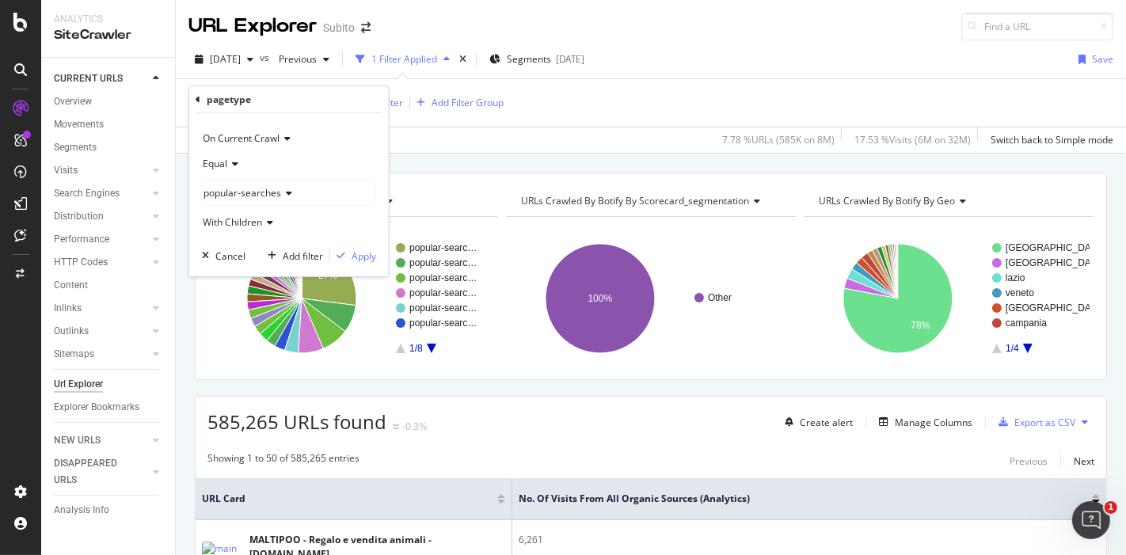
click at [284, 196] on icon at bounding box center [286, 192] width 11 height 9
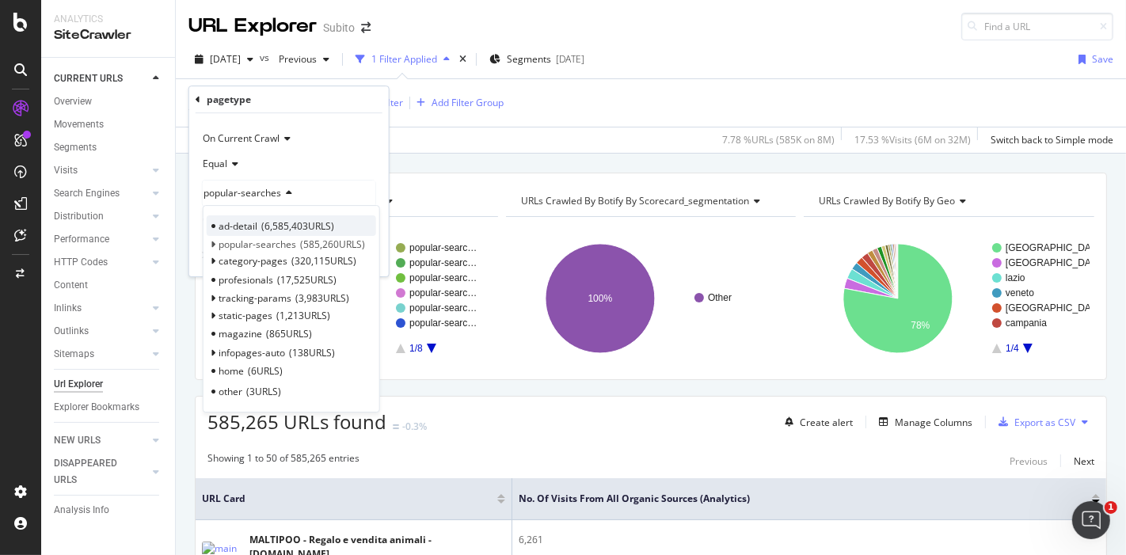
click at [275, 225] on span "6,585,403 URLS" at bounding box center [297, 225] width 73 height 13
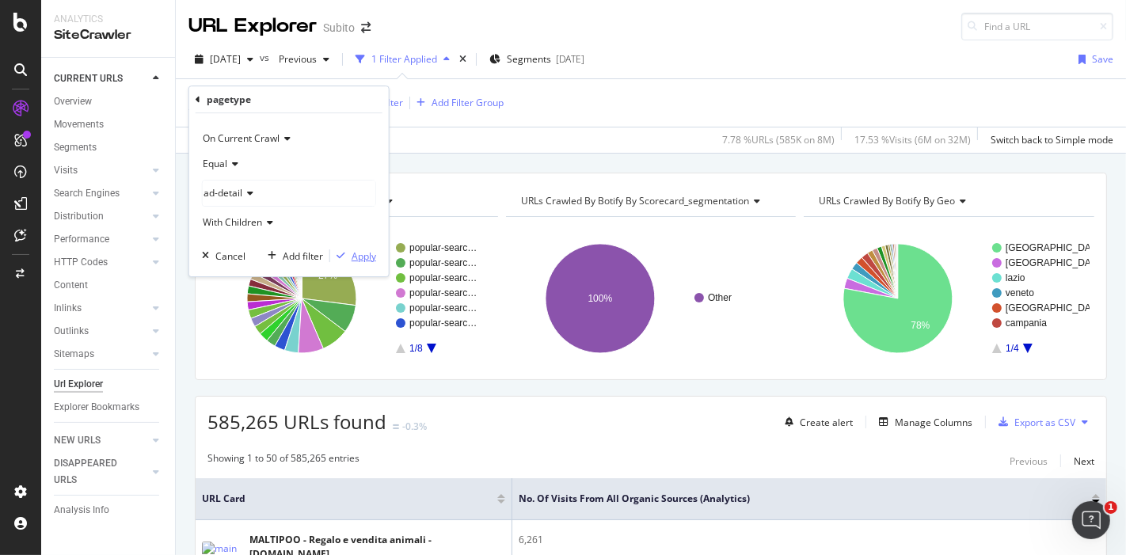
click at [374, 257] on div "Apply" at bounding box center [363, 255] width 25 height 13
